Goal: Task Accomplishment & Management: Complete application form

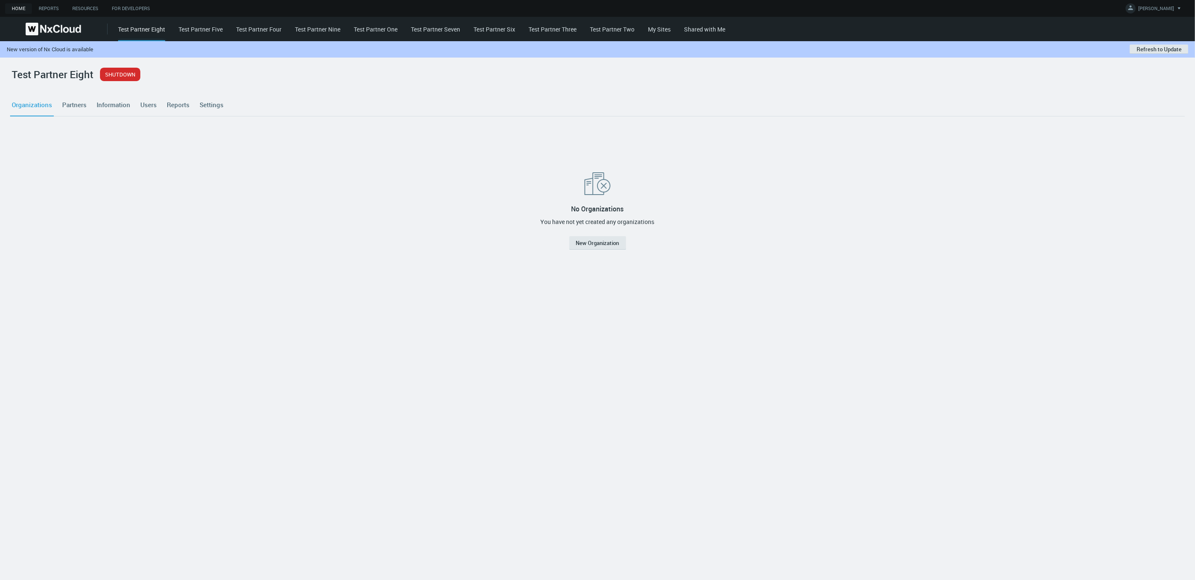
click at [85, 93] on link "Partners" at bounding box center [75, 104] width 28 height 23
click at [23, 112] on link "Organizations" at bounding box center [32, 104] width 44 height 23
click at [192, 30] on link "Test Partner Five" at bounding box center [201, 29] width 44 height 8
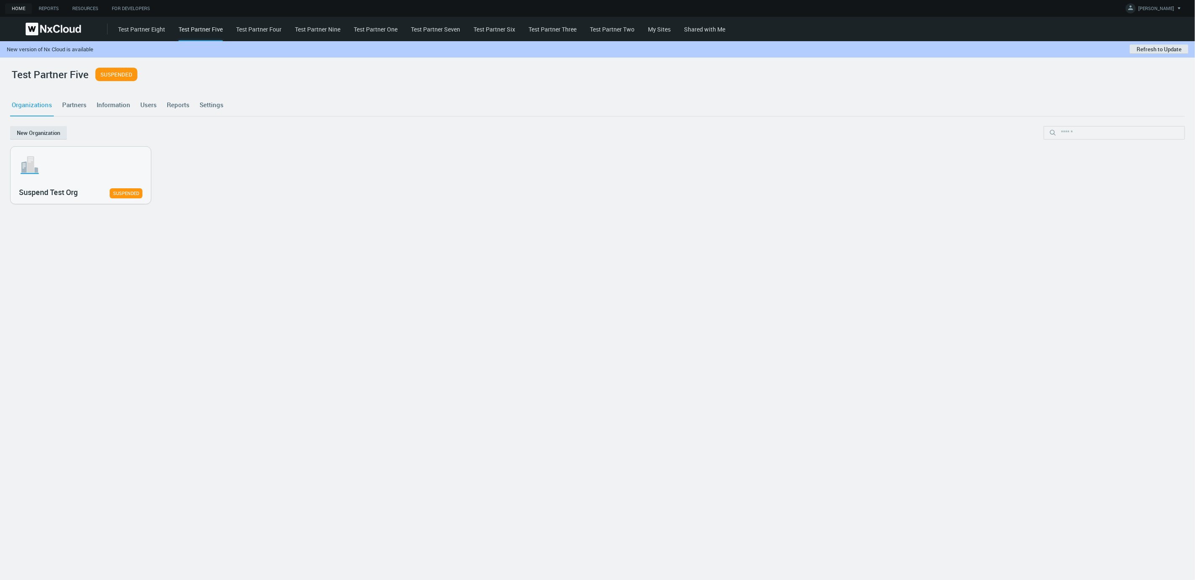
click at [262, 32] on link "Test Partner Four" at bounding box center [258, 29] width 45 height 8
click at [313, 25] on link "Test Partner Nine" at bounding box center [317, 29] width 45 height 8
click at [1170, 5] on span "[PERSON_NAME]" at bounding box center [1156, 10] width 36 height 10
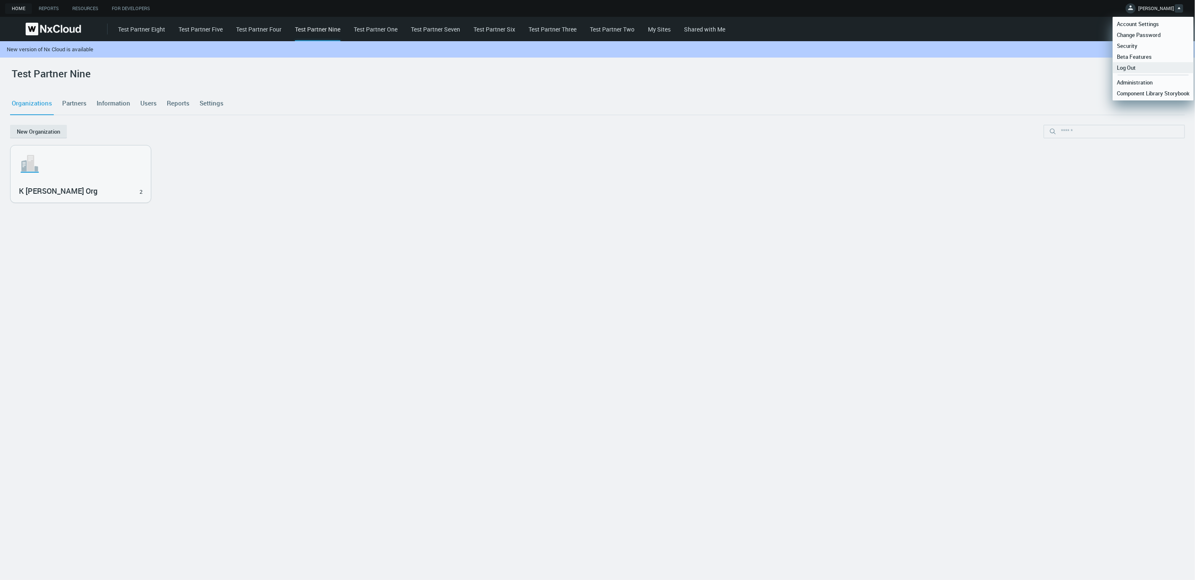
click at [1140, 67] on link "Log Out" at bounding box center [1153, 67] width 81 height 11
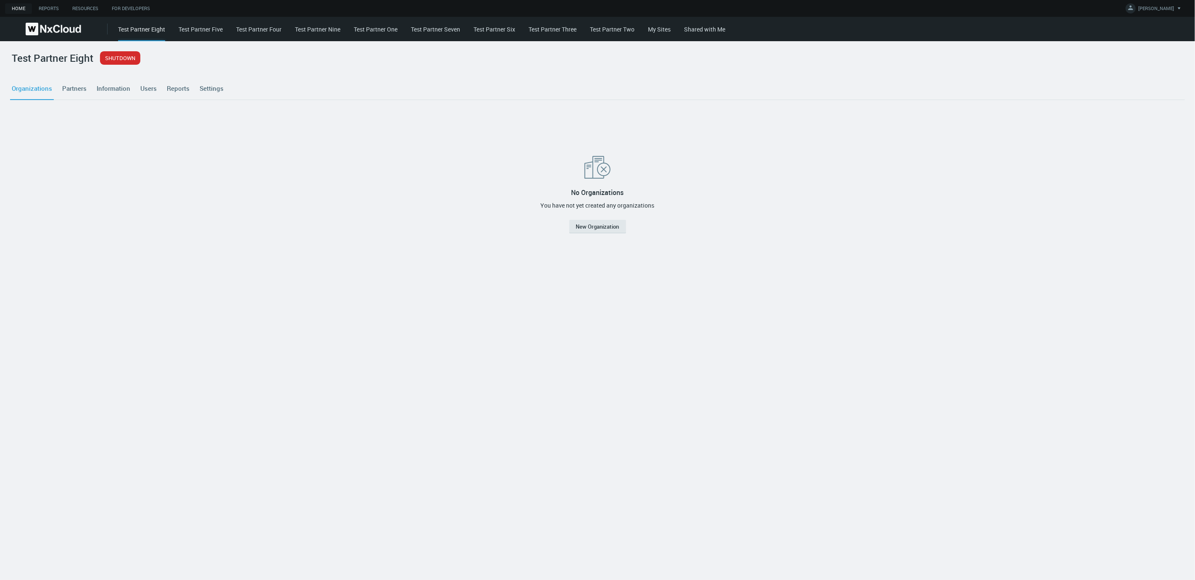
click at [203, 28] on link "Test Partner Five" at bounding box center [201, 29] width 44 height 8
click at [256, 36] on div "Test Partner Eight Test Partner Five Test Partner Four Test Partner Nine Test P…" at bounding box center [656, 29] width 1077 height 24
click at [259, 33] on div "Test Partner Eight Test Partner Five Test Partner Four Test Partner Nine Test P…" at bounding box center [656, 29] width 1077 height 24
click at [265, 29] on link "Test Partner Four" at bounding box center [258, 29] width 45 height 8
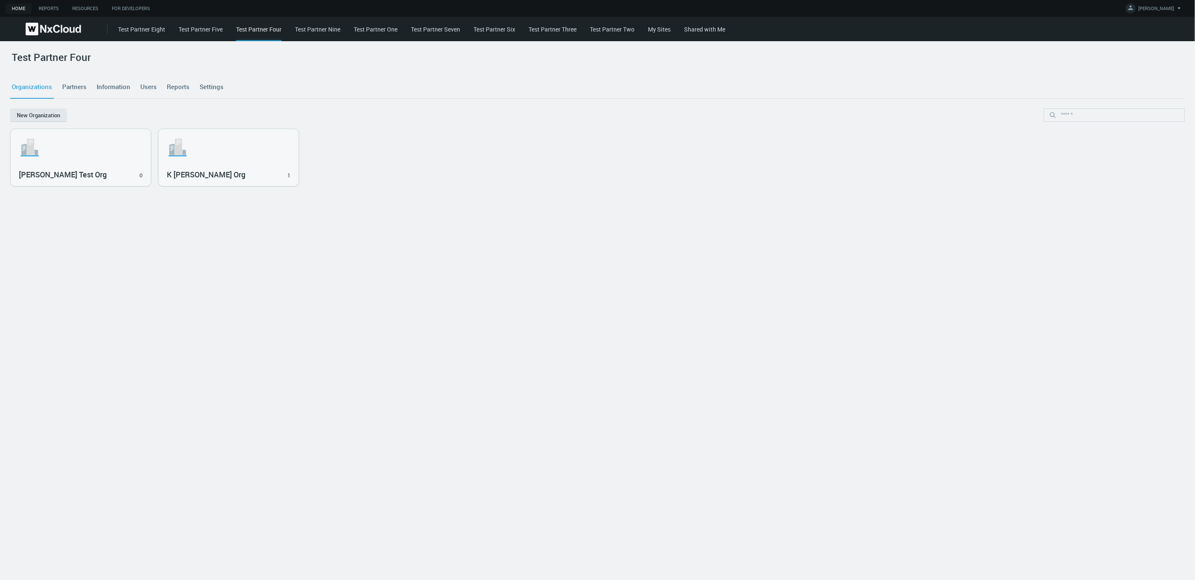
click at [324, 32] on link "Test Partner Nine" at bounding box center [317, 29] width 45 height 8
click at [367, 29] on link "Test Partner One" at bounding box center [376, 29] width 44 height 8
click at [425, 30] on link "Test Partner Seven" at bounding box center [435, 29] width 49 height 8
click at [582, 224] on button "New Organization" at bounding box center [597, 225] width 57 height 13
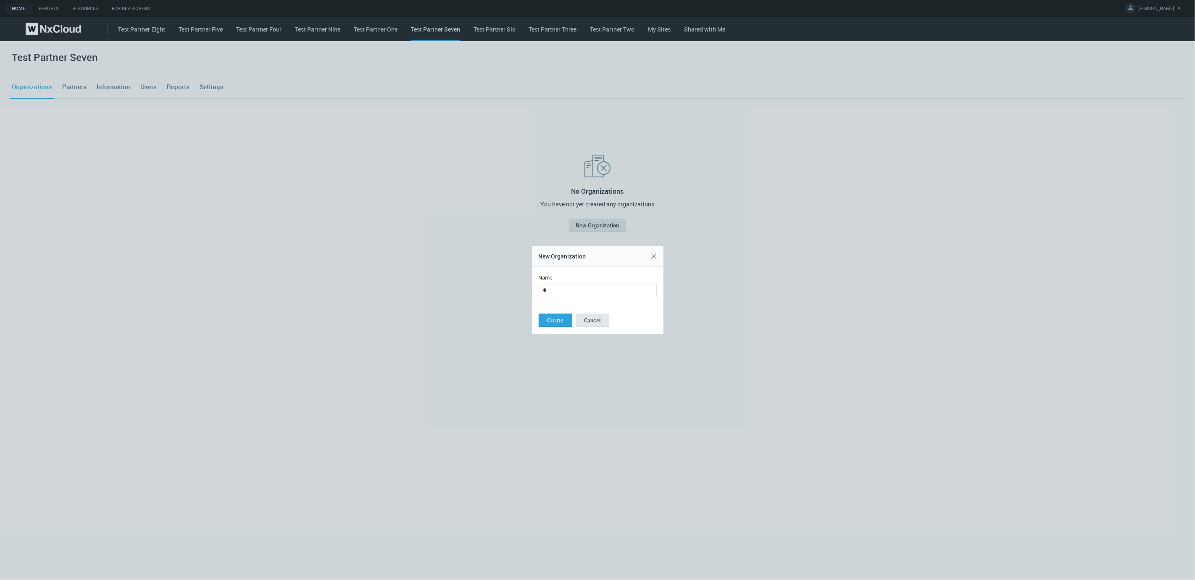
type input "*"
click at [539, 313] on button "Create" at bounding box center [556, 319] width 34 height 13
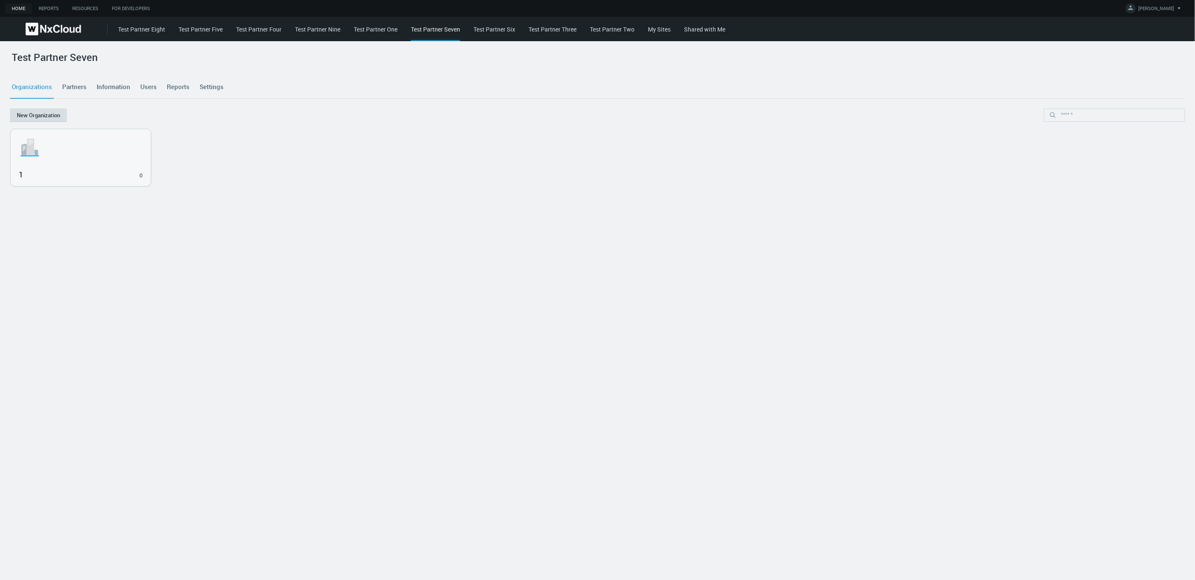
click at [49, 117] on button "New Organization" at bounding box center [38, 114] width 57 height 13
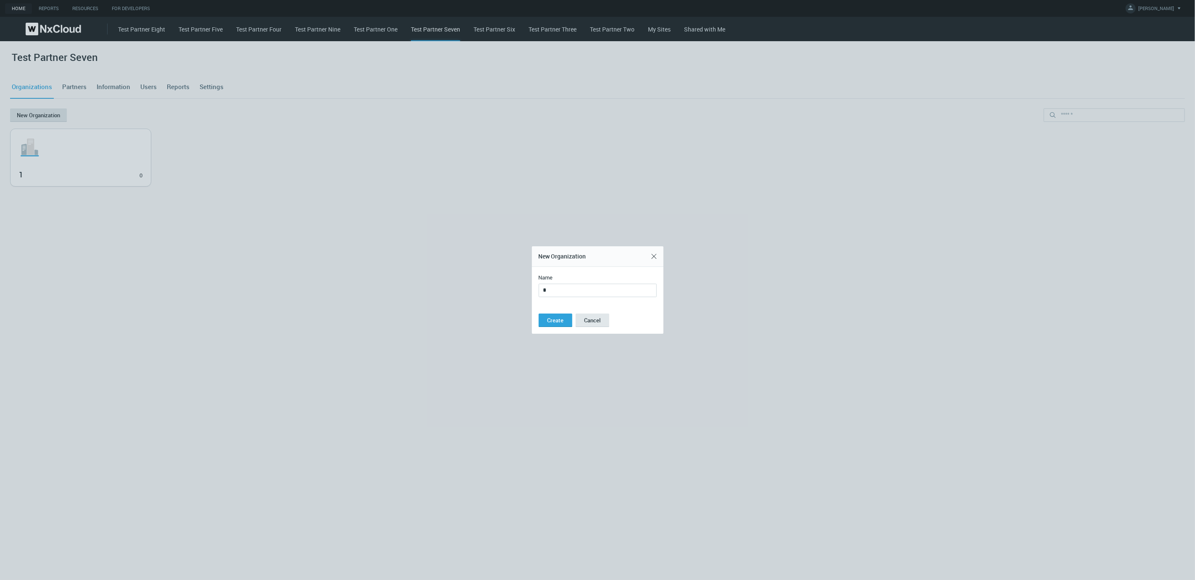
type input "*"
click at [539, 313] on button "Create" at bounding box center [556, 319] width 34 height 13
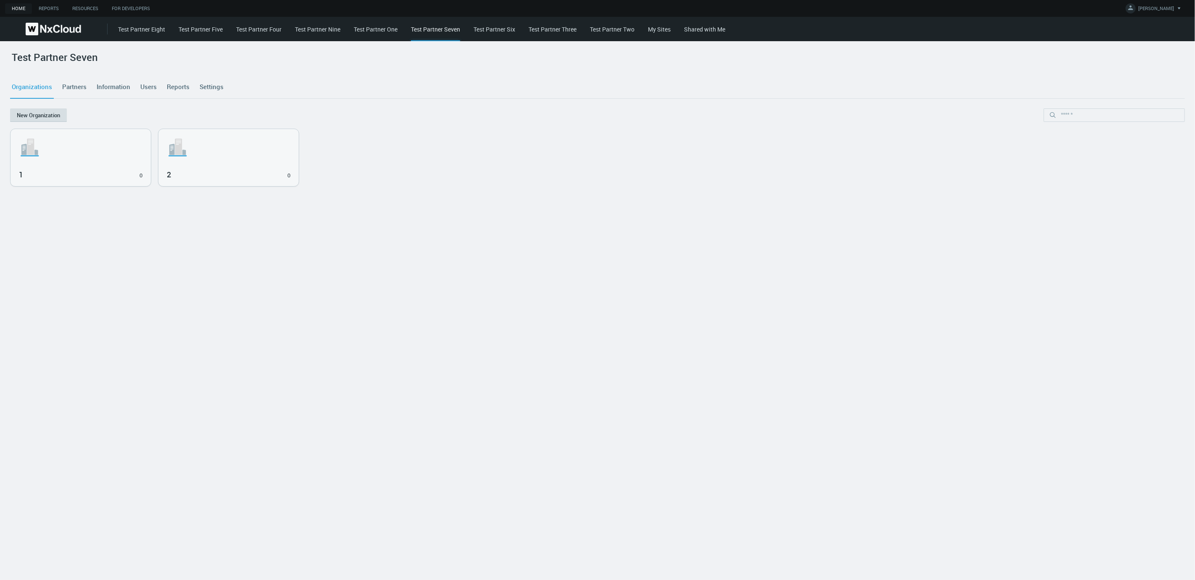
click at [49, 116] on button "New Organization" at bounding box center [38, 114] width 57 height 13
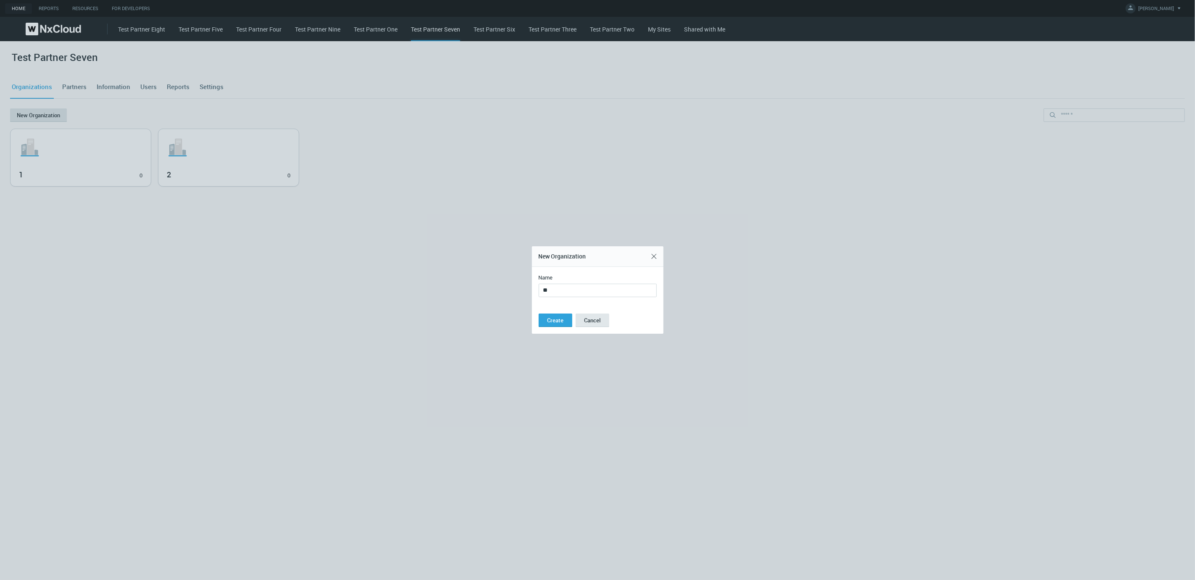
type input "**"
click at [539, 313] on button "Create" at bounding box center [556, 319] width 34 height 13
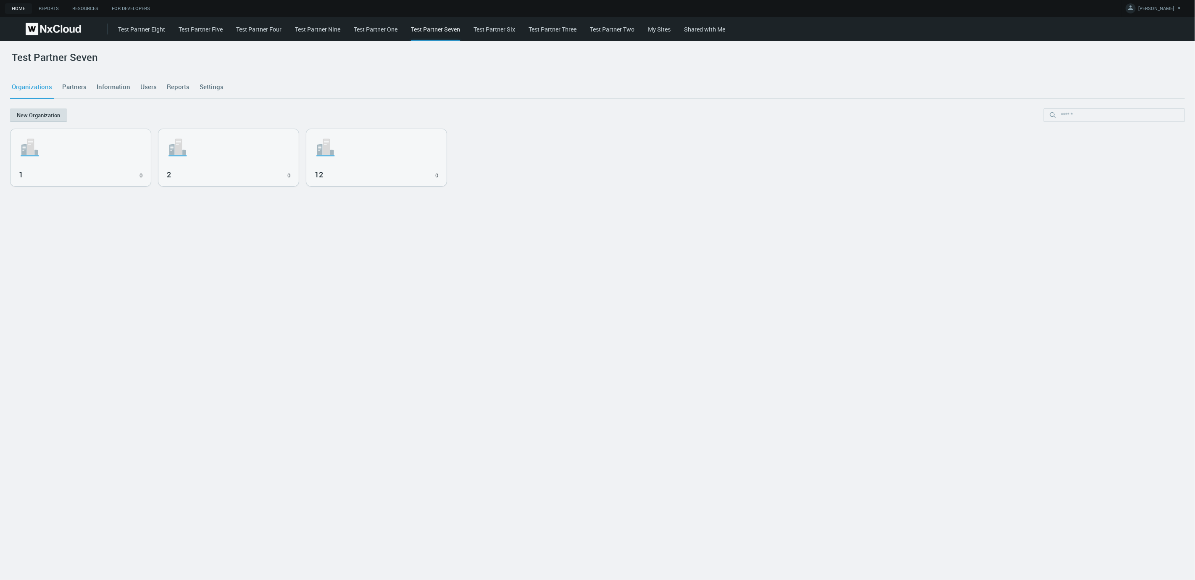
click at [41, 111] on button "New Organization" at bounding box center [38, 114] width 57 height 13
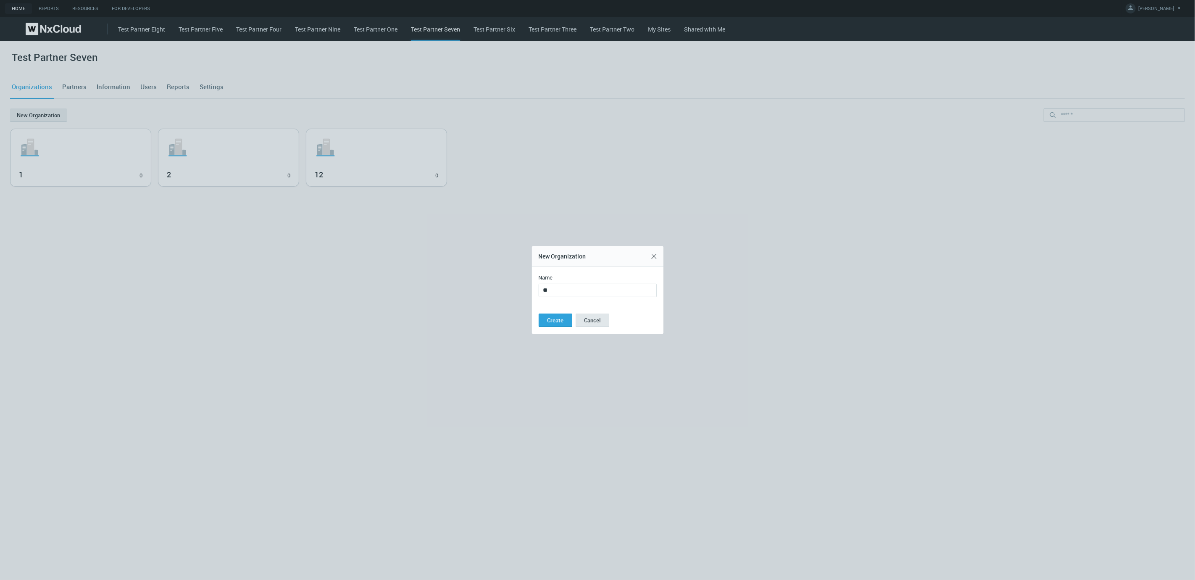
type input "**"
click at [539, 313] on button "Create" at bounding box center [556, 319] width 34 height 13
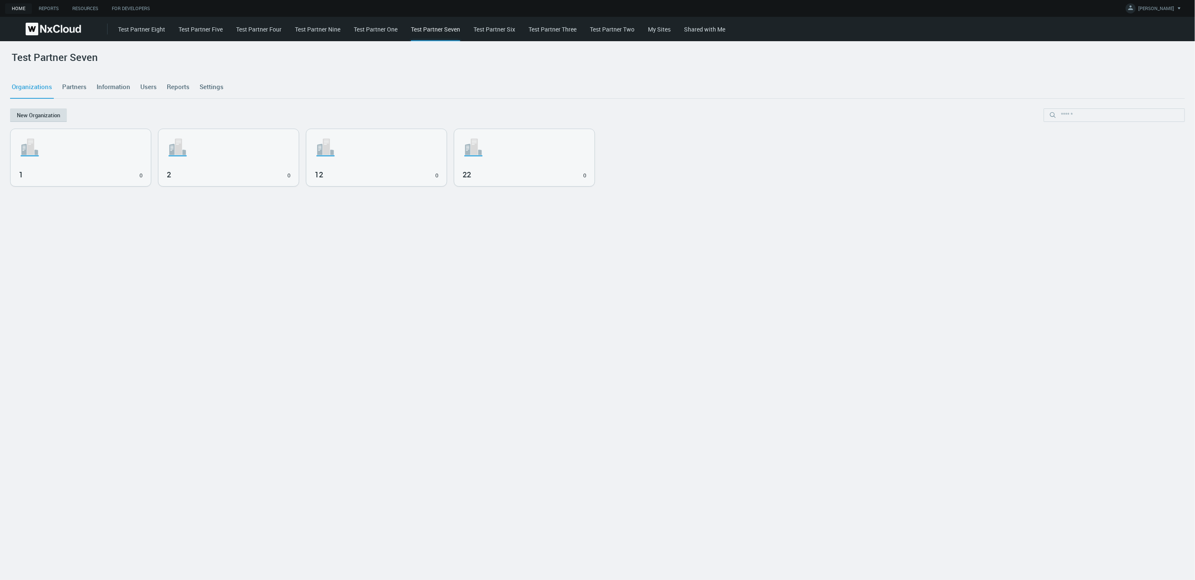
click at [55, 113] on button "New Organization" at bounding box center [38, 114] width 57 height 13
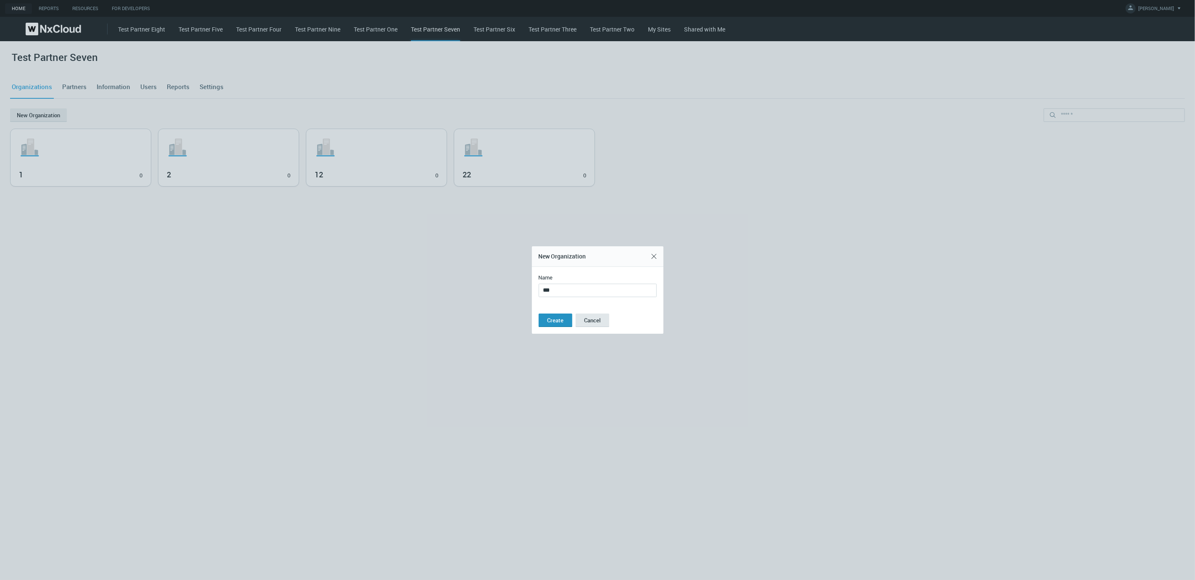
type input "***"
click at [556, 319] on span "Create" at bounding box center [555, 320] width 16 height 8
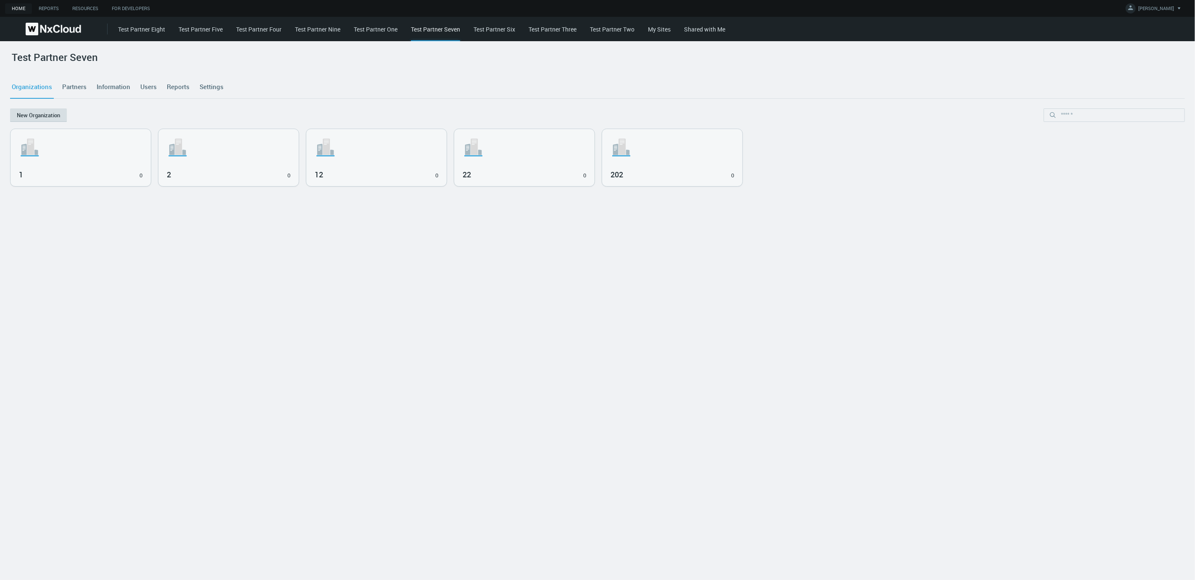
click at [25, 117] on button "New Organization" at bounding box center [38, 114] width 57 height 13
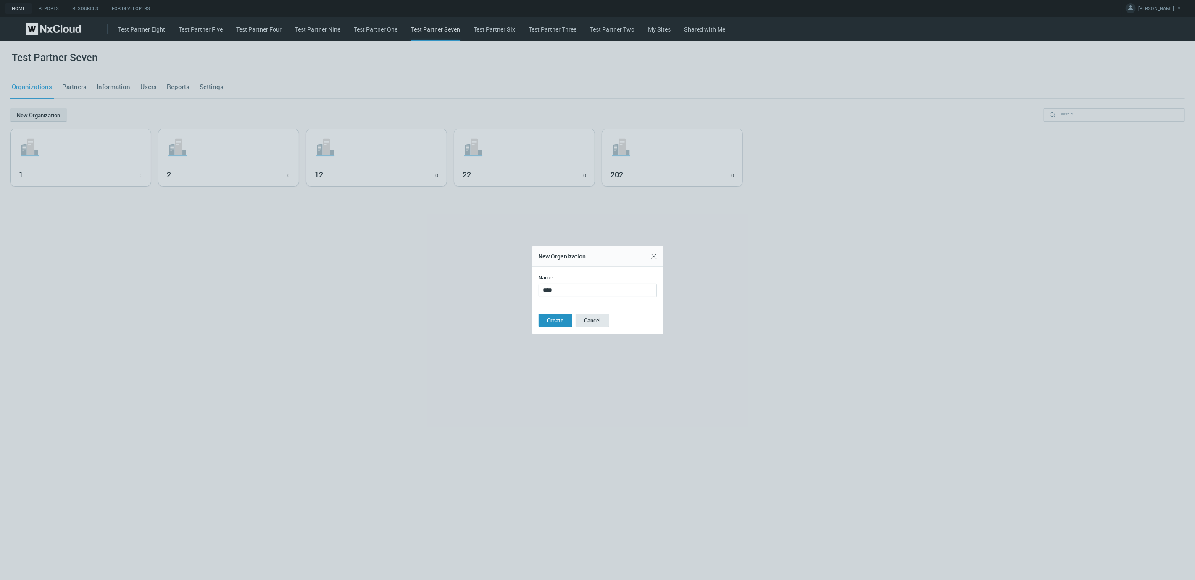
type input "****"
click at [551, 322] on span "Create" at bounding box center [555, 320] width 16 height 8
